Goal: Obtain resource: Download file/media

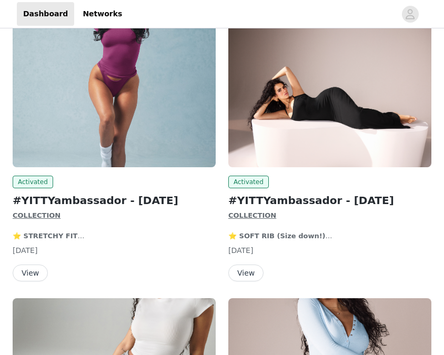
scroll to position [114, 0]
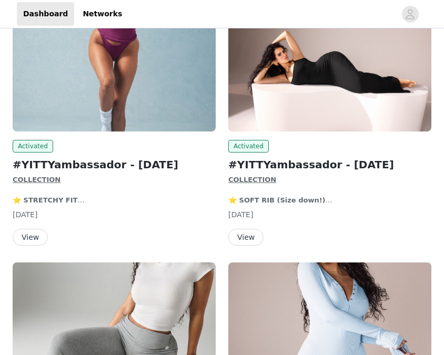
click at [244, 238] on button "View" at bounding box center [246, 237] width 35 height 17
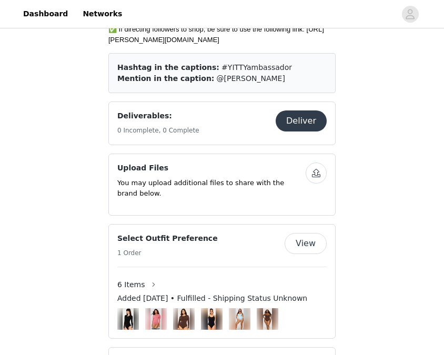
scroll to position [607, 0]
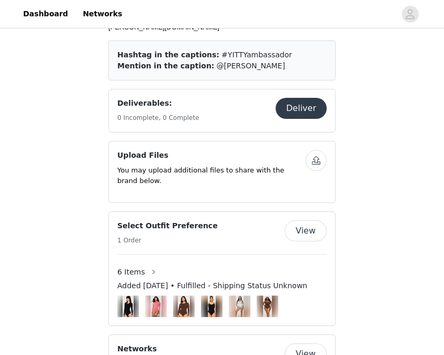
click at [305, 100] on button "Deliver" at bounding box center [301, 108] width 51 height 21
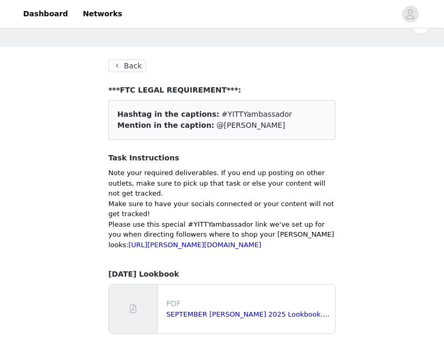
scroll to position [37, 0]
click at [122, 61] on button "Back" at bounding box center [127, 66] width 38 height 13
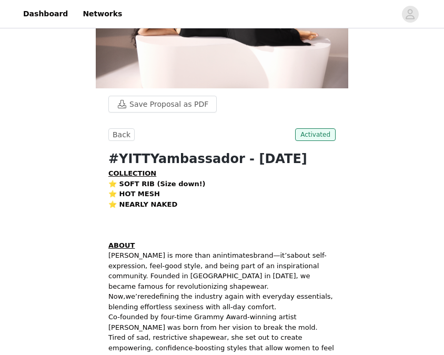
scroll to position [105, 0]
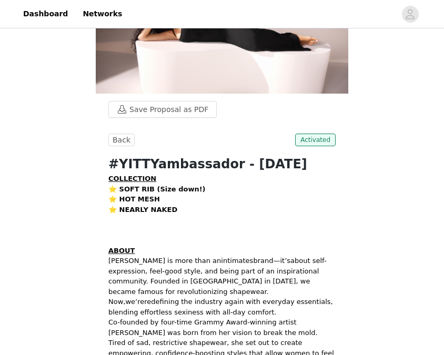
click at [173, 110] on button "Save Proposal as PDF" at bounding box center [162, 109] width 108 height 17
